Goal: Navigation & Orientation: Find specific page/section

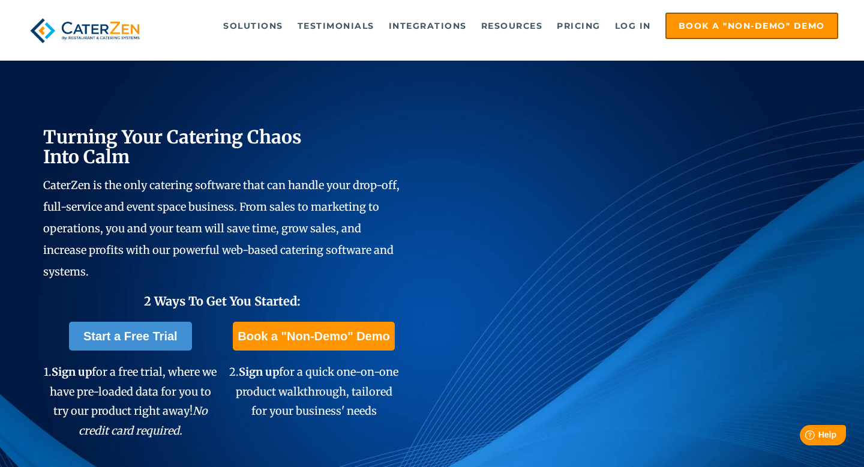
click at [179, 140] on span "Turning Your Catering Chaos Into Calm" at bounding box center [172, 146] width 259 height 43
click at [163, 181] on span "CaterZen is the only catering software that can handle your drop-off, full-serv…" at bounding box center [221, 228] width 356 height 100
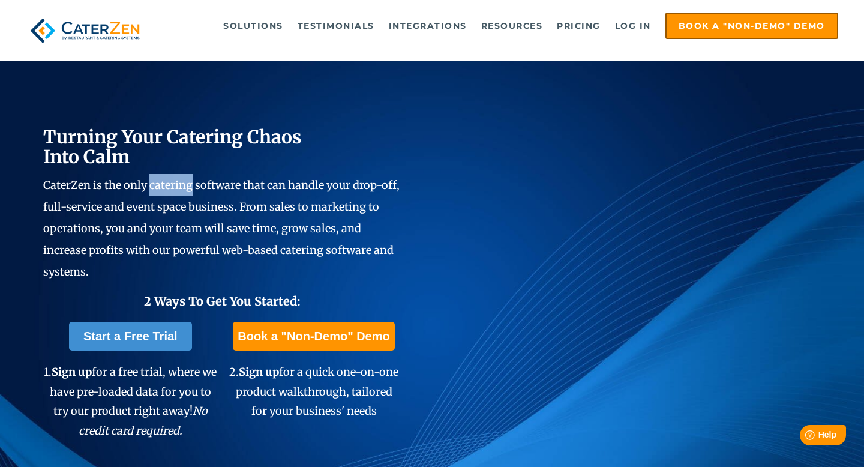
click at [163, 181] on span "CaterZen is the only catering software that can handle your drop-off, full-serv…" at bounding box center [221, 228] width 356 height 100
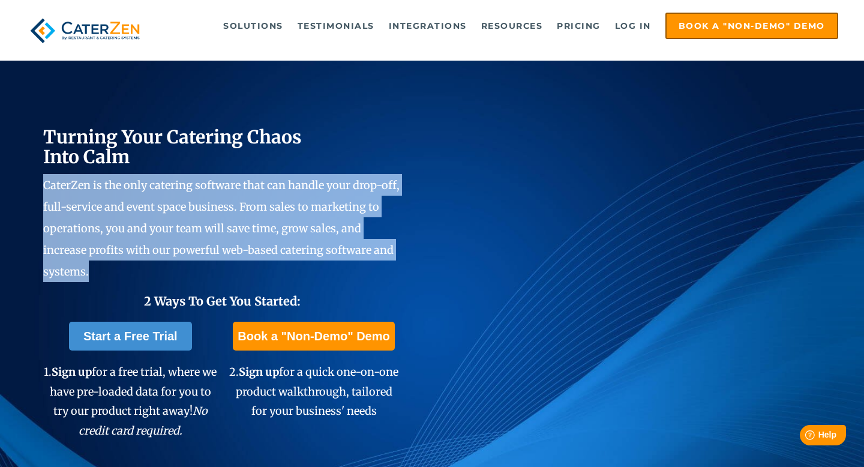
click at [276, 235] on p "CaterZen is the only catering software that can handle your drop-off, full-serv…" at bounding box center [222, 228] width 358 height 108
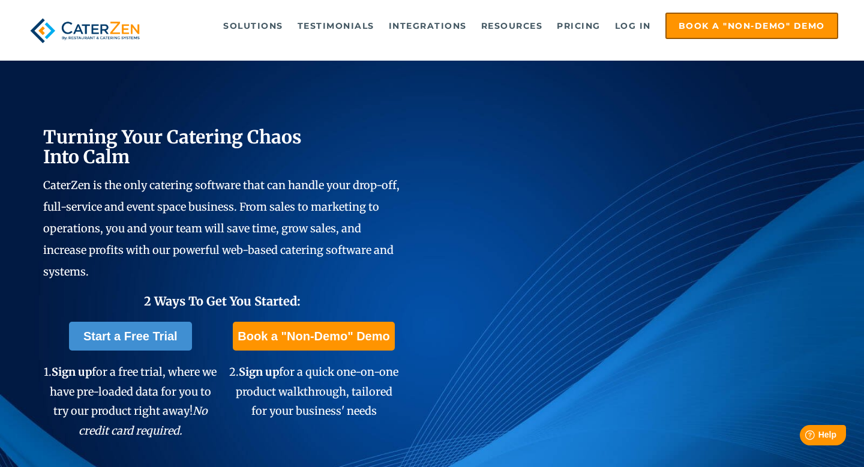
click at [178, 211] on span "CaterZen is the only catering software that can handle your drop-off, full-serv…" at bounding box center [221, 228] width 356 height 100
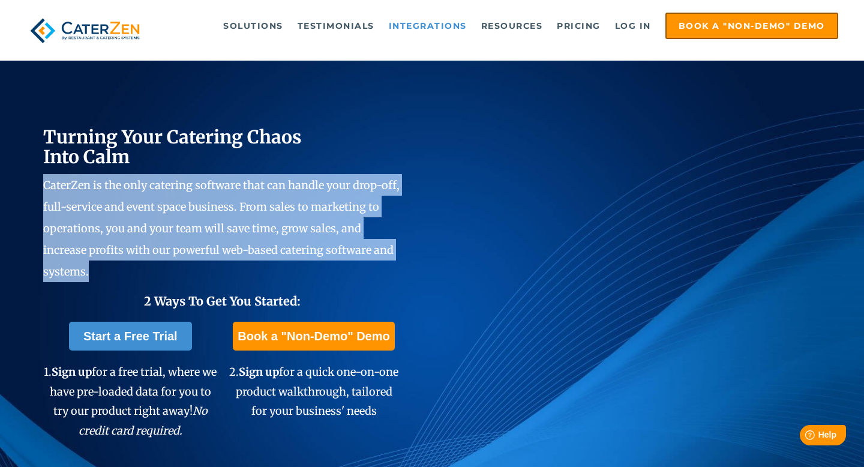
click at [419, 22] on link "Integrations" at bounding box center [428, 26] width 90 height 24
